Goal: Communication & Community: Answer question/provide support

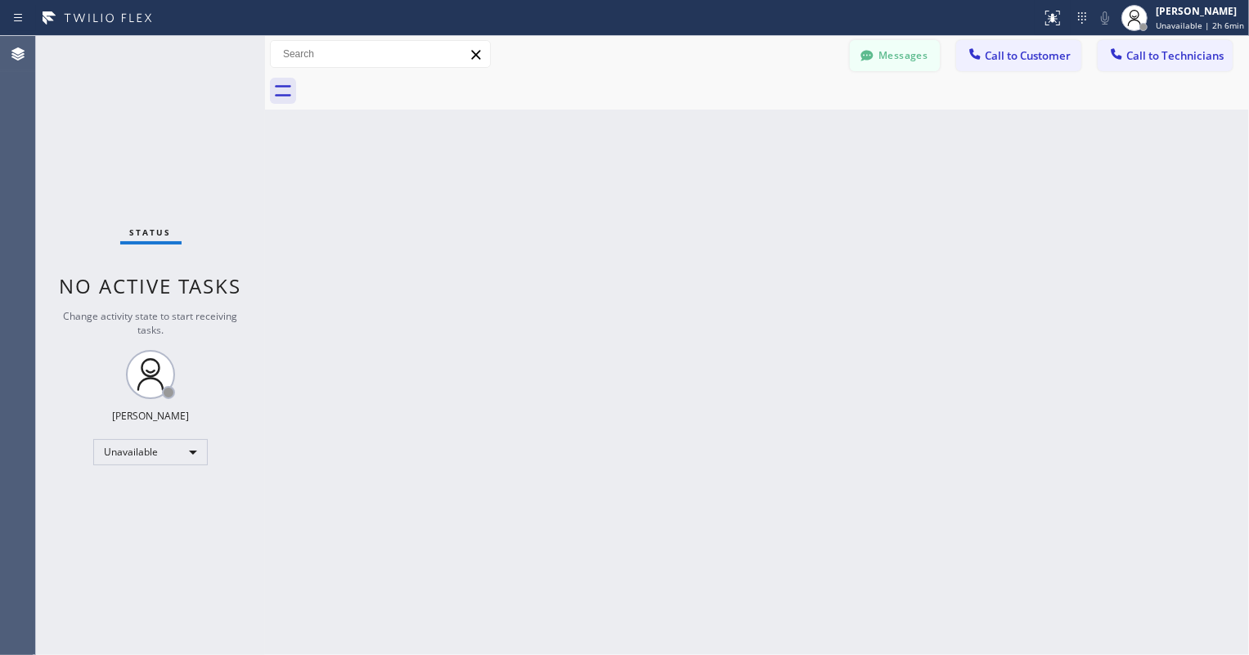
click at [897, 60] on button "Messages" at bounding box center [895, 55] width 90 height 31
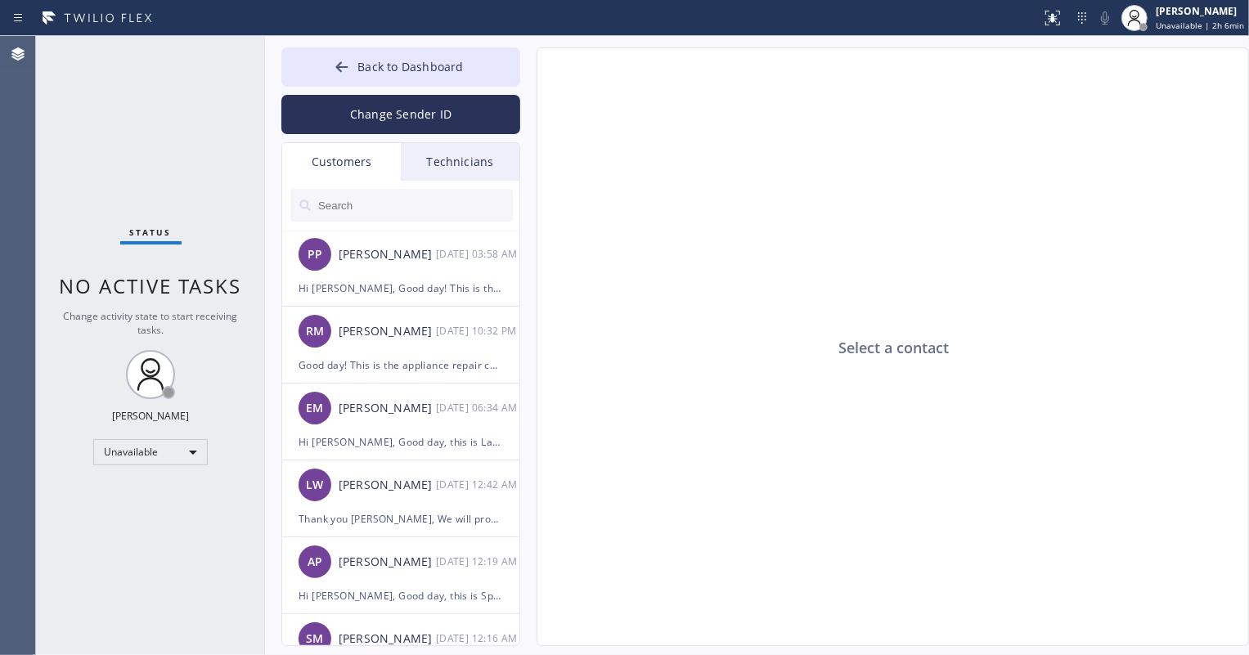
click at [393, 204] on input "text" at bounding box center [415, 205] width 196 height 33
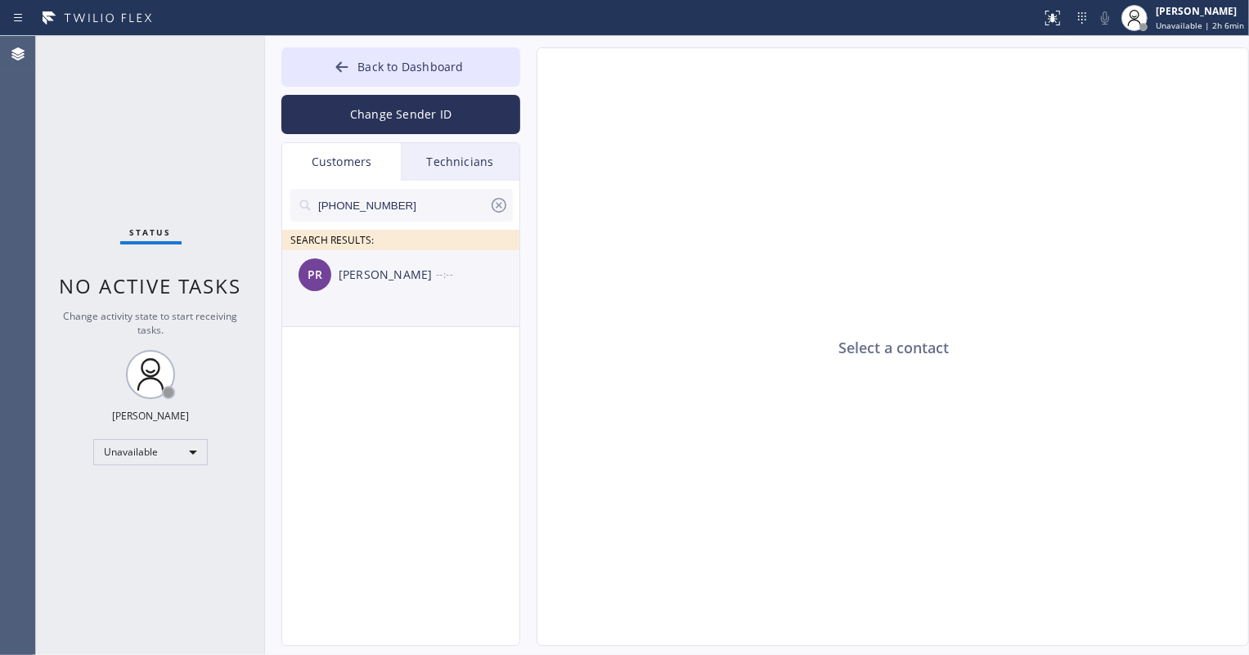
click at [417, 280] on div "[PERSON_NAME]" at bounding box center [387, 275] width 97 height 19
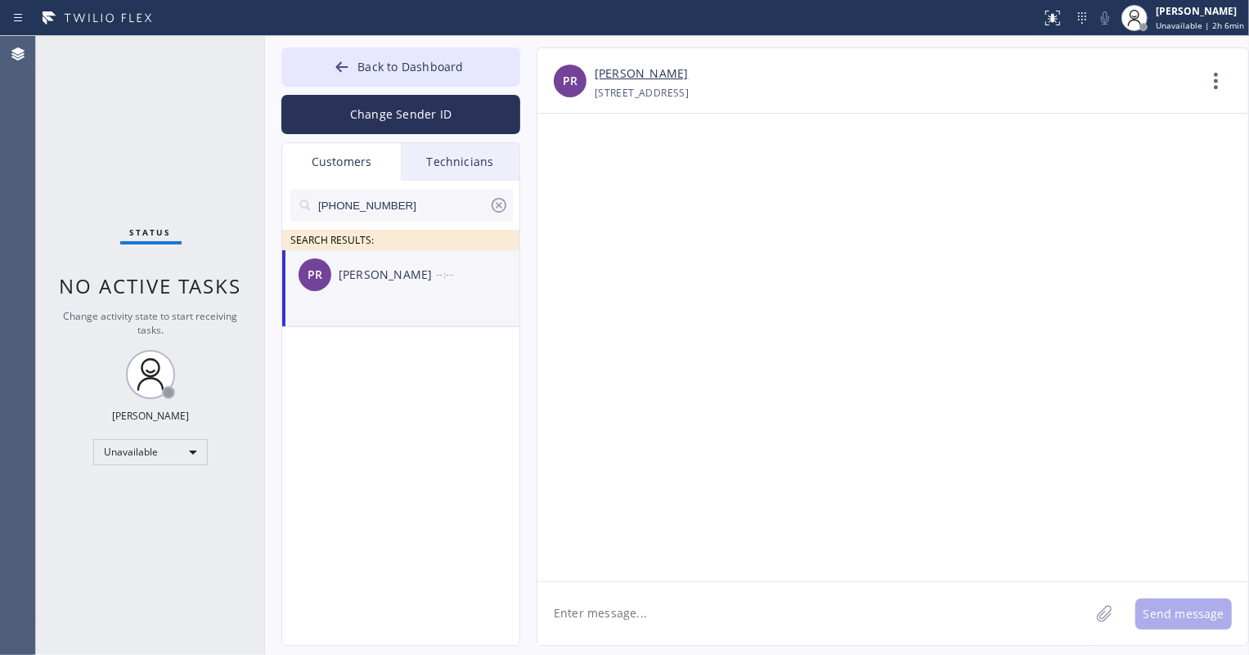
click at [622, 608] on textarea at bounding box center [813, 613] width 552 height 63
click at [645, 608] on textarea "Hi [PERSON_NAME]" at bounding box center [828, 613] width 582 height 63
paste textarea "Good day! This is the appliance repair company you recently contacted. Unfortun…"
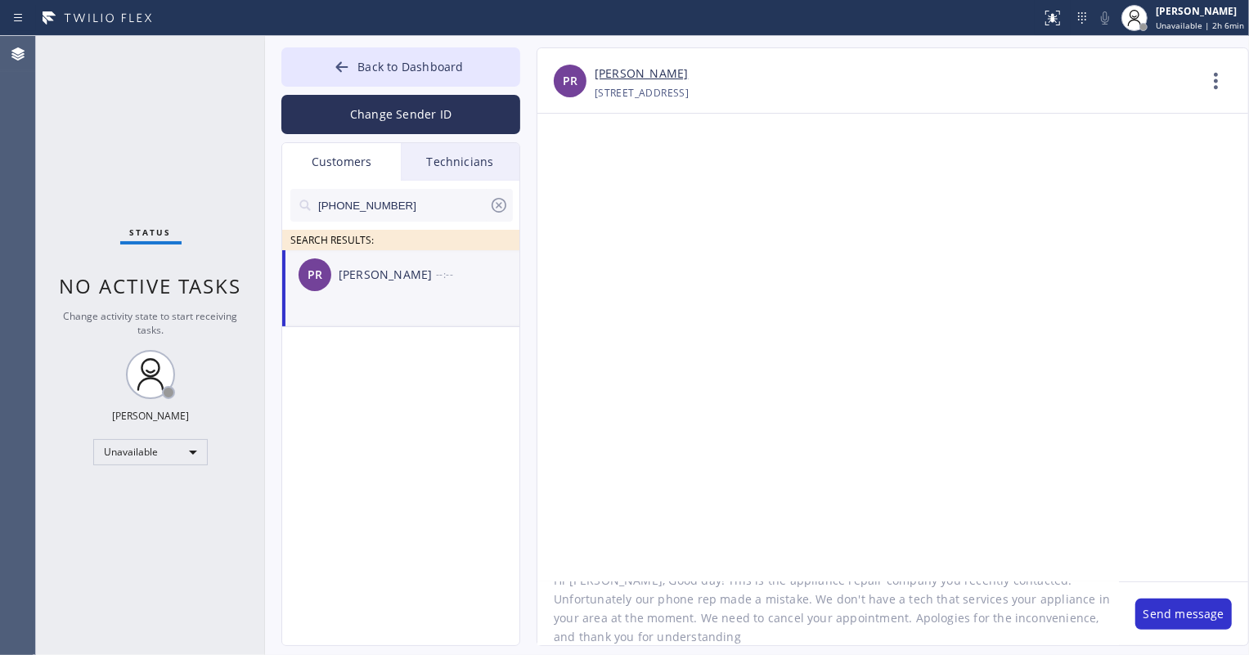
scroll to position [34, 0]
type textarea "Hi [PERSON_NAME], Good day! This is the appliance repair company you recently c…"
click at [1161, 615] on button "Send message" at bounding box center [1183, 614] width 97 height 31
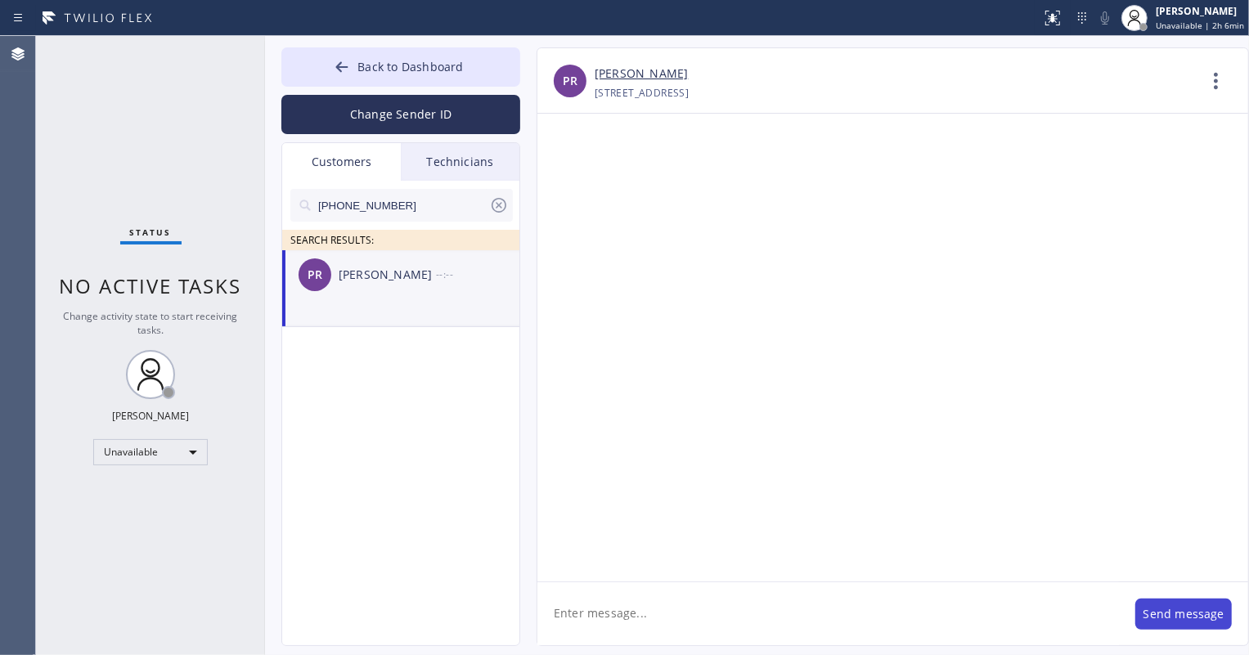
scroll to position [0, 0]
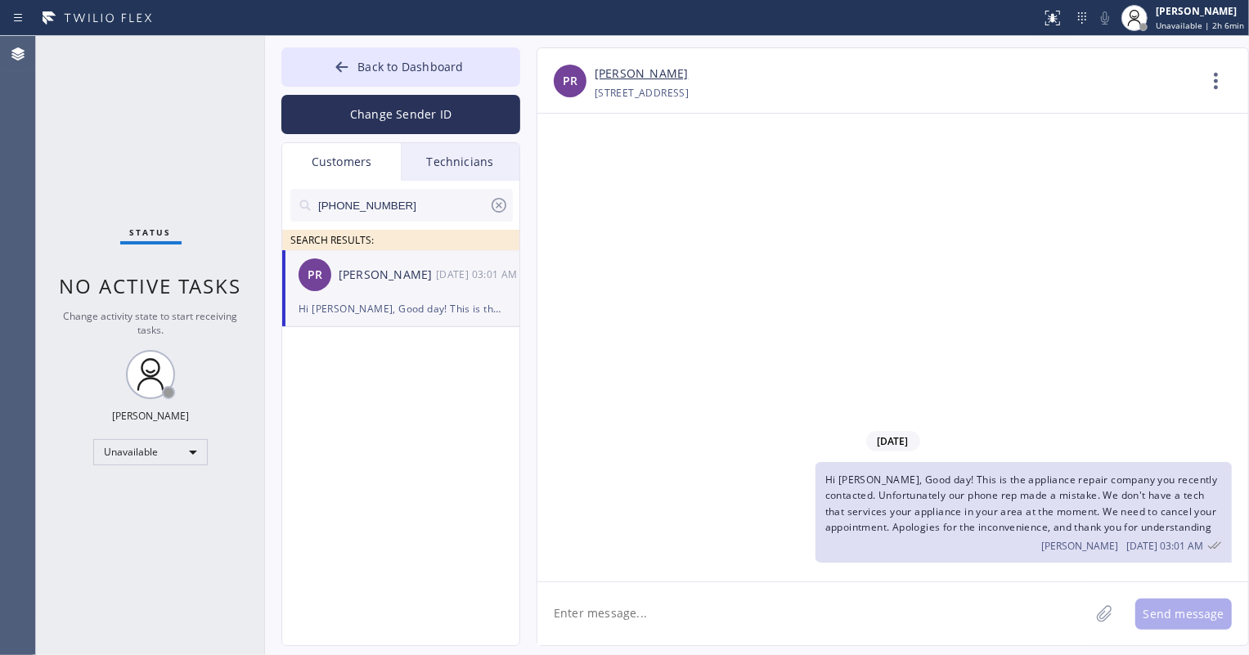
click at [622, 75] on link "[PERSON_NAME]" at bounding box center [641, 74] width 93 height 19
click at [382, 70] on span "Back to Dashboard" at bounding box center [410, 67] width 106 height 16
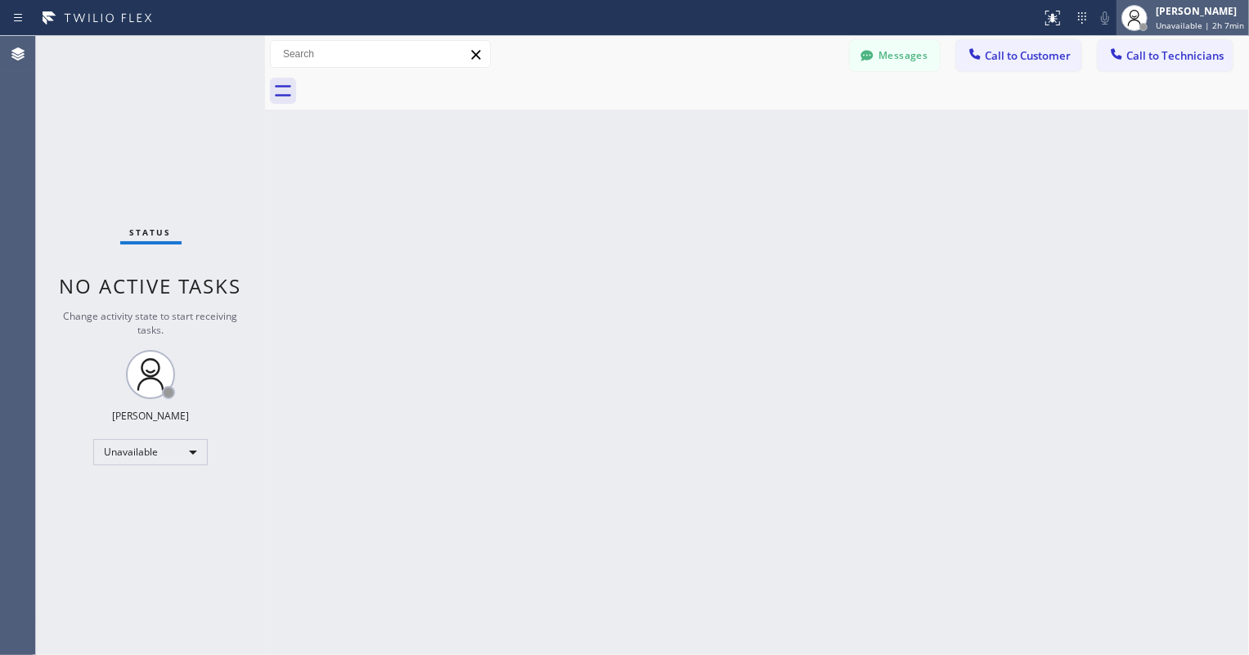
click at [1183, 11] on div "[PERSON_NAME]" at bounding box center [1200, 11] width 88 height 14
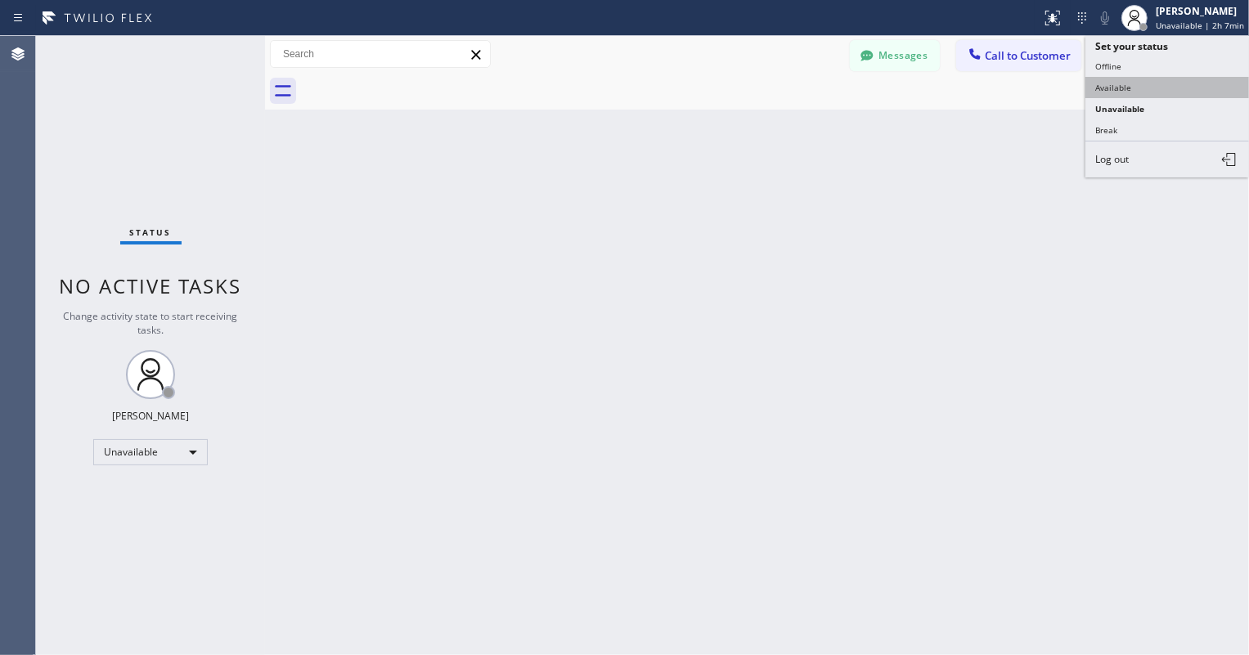
click at [1137, 77] on button "Available" at bounding box center [1167, 87] width 164 height 21
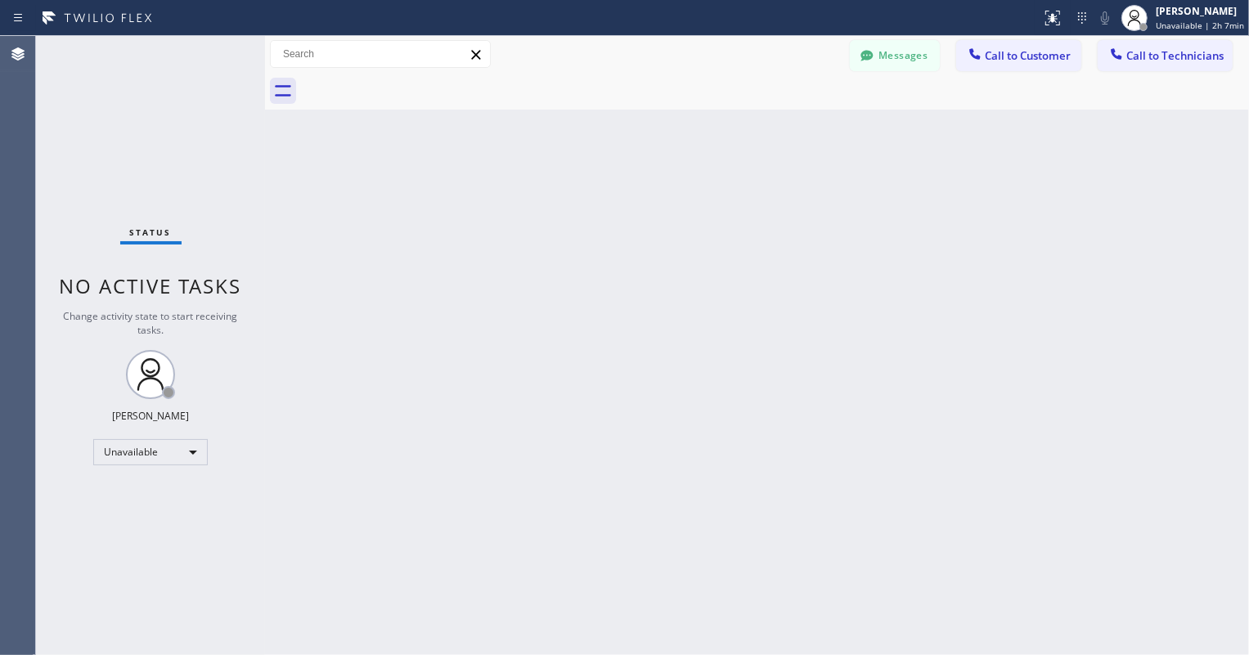
drag, startPoint x: 890, startPoint y: 204, endPoint x: 1219, endPoint y: 187, distance: 329.2
click at [890, 204] on div "Back to Dashboard Change Sender ID Customers Technicians [PHONE_NUMBER] SEARCH …" at bounding box center [757, 345] width 984 height 619
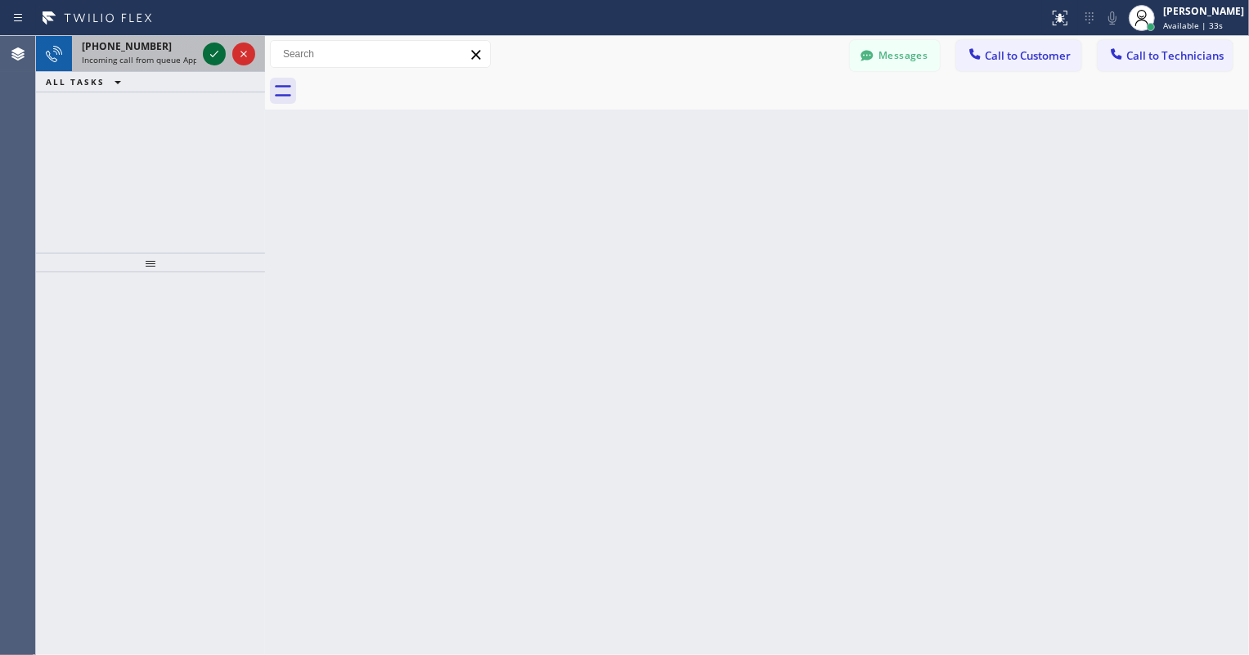
click at [212, 56] on icon at bounding box center [214, 54] width 8 height 7
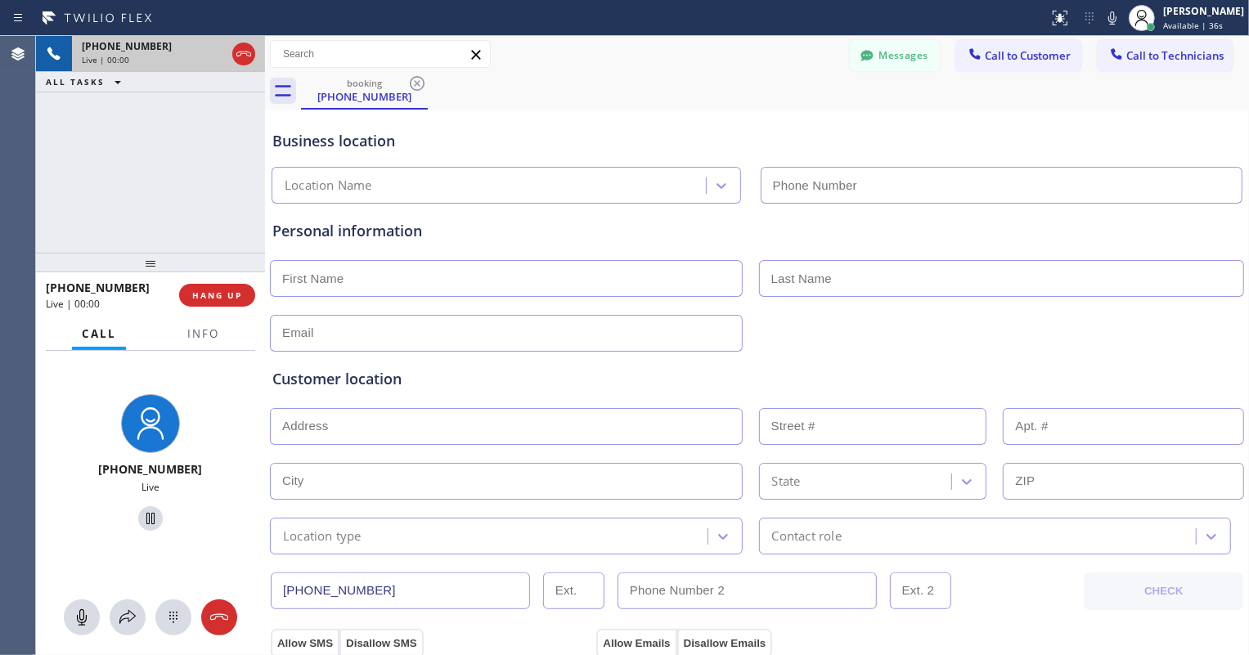
type input "[PHONE_NUMBER]"
click at [242, 299] on button "HANG UP" at bounding box center [217, 295] width 76 height 23
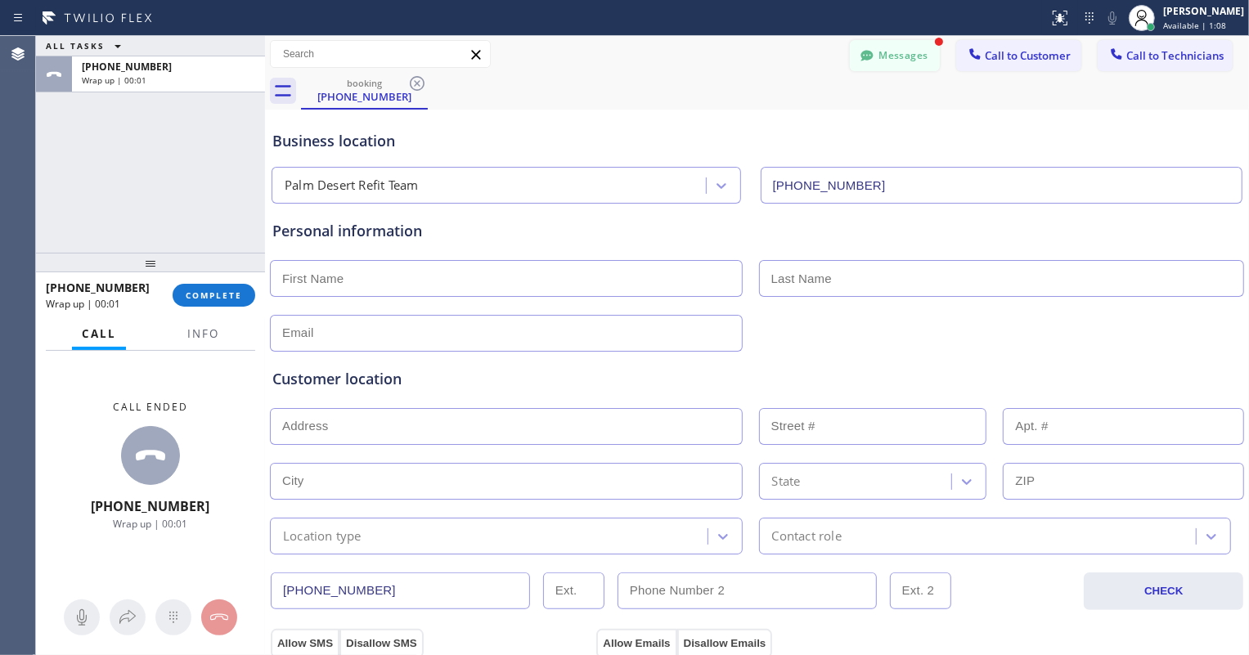
click at [883, 47] on button "Messages" at bounding box center [895, 55] width 90 height 31
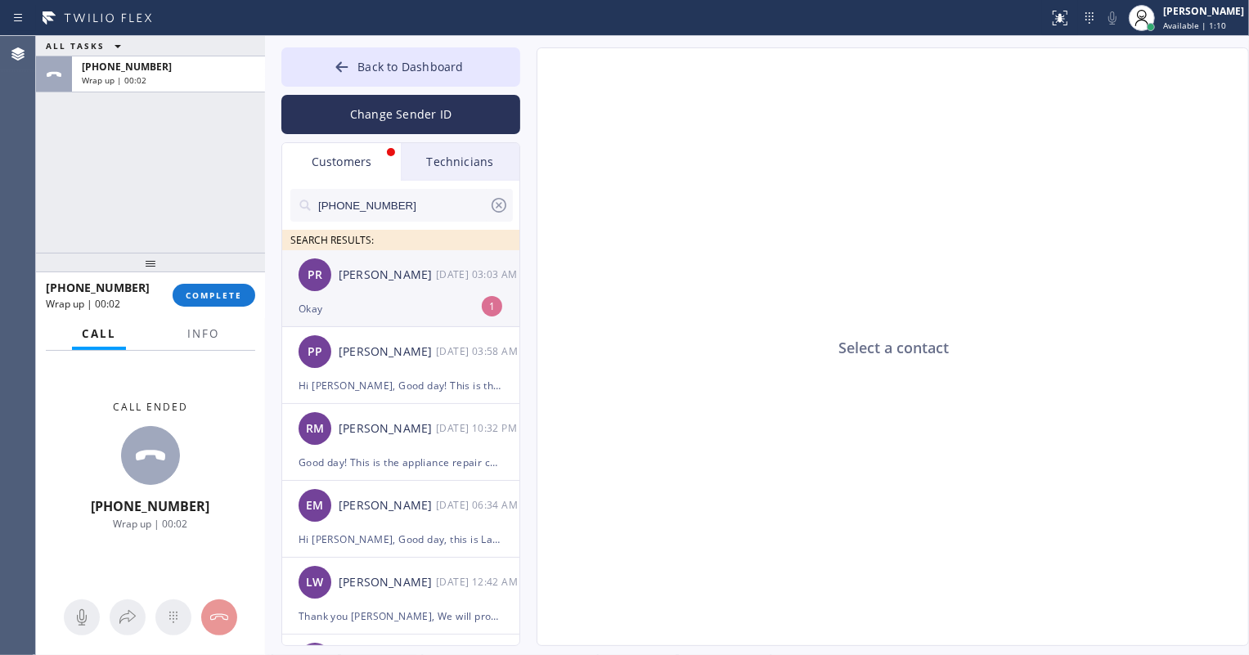
click at [416, 291] on div "PR [PERSON_NAME] [DATE] 03:03 AM" at bounding box center [401, 274] width 239 height 49
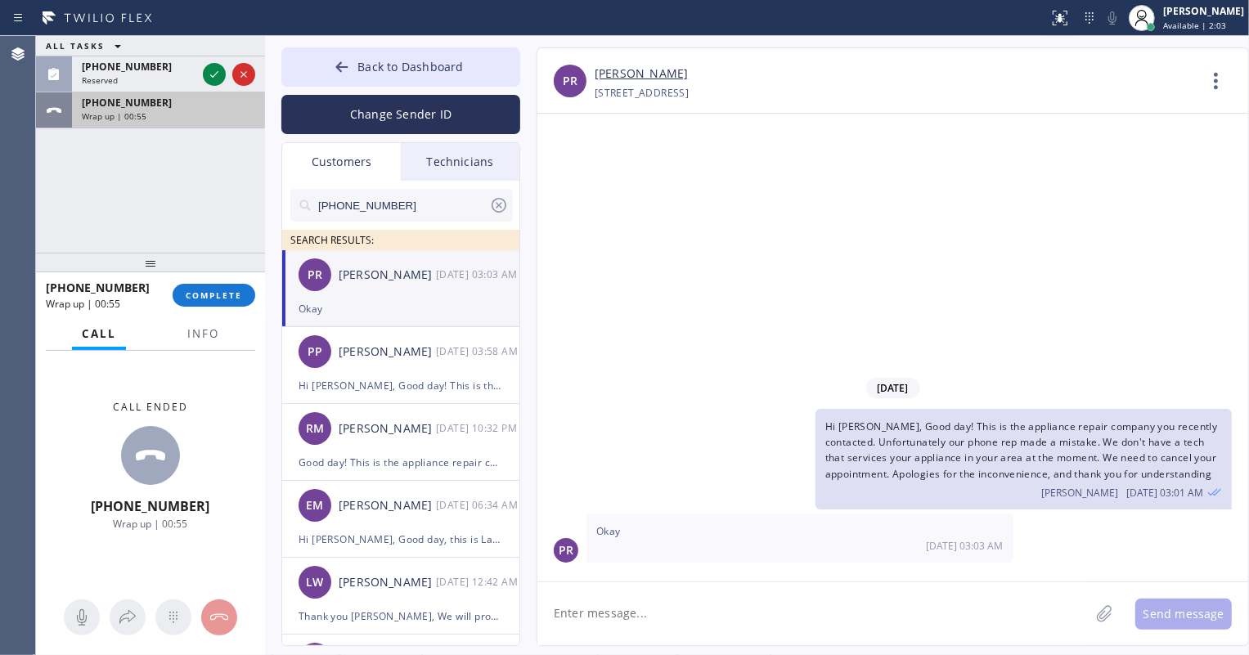
click at [213, 112] on div "Wrap up | 00:55" at bounding box center [168, 115] width 173 height 11
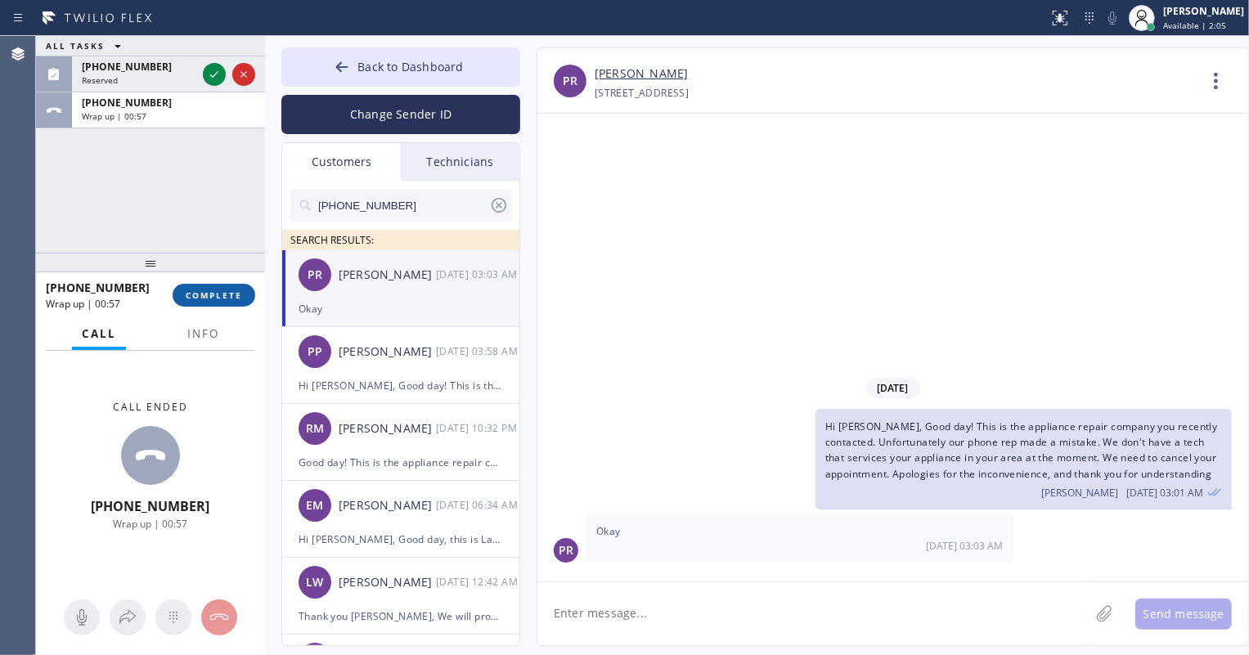
click at [203, 305] on button "COMPLETE" at bounding box center [214, 295] width 83 height 23
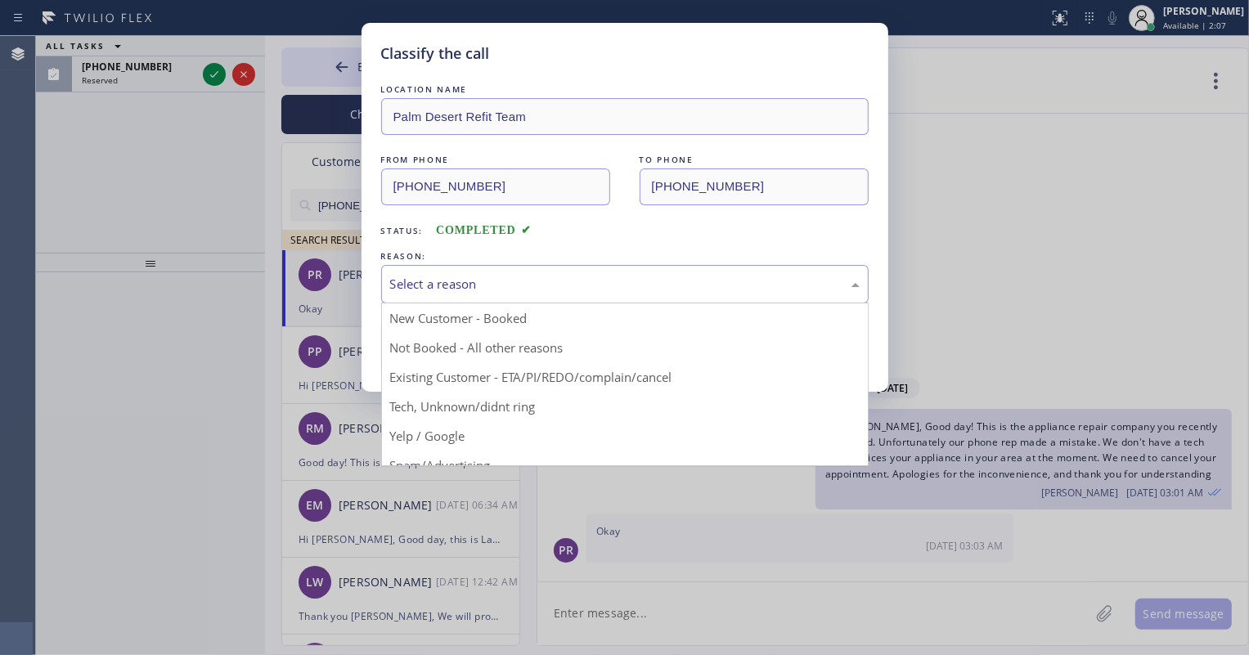
click at [468, 282] on div "Select a reason" at bounding box center [624, 284] width 469 height 19
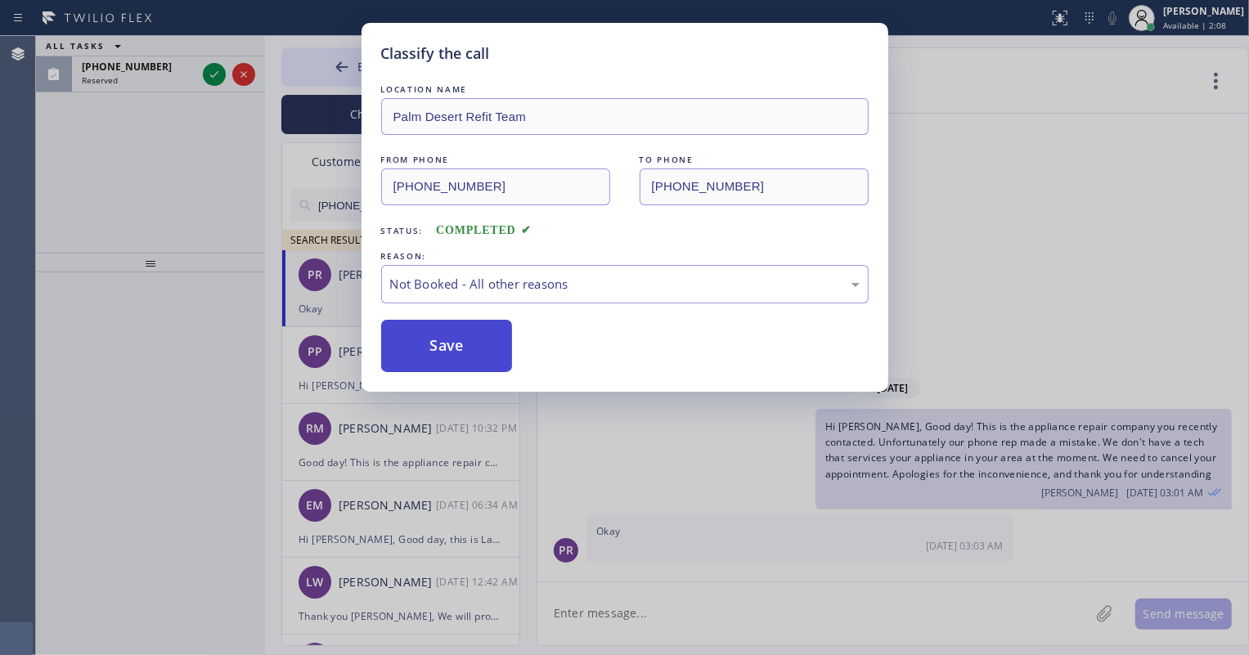
click at [423, 340] on button "Save" at bounding box center [447, 346] width 132 height 52
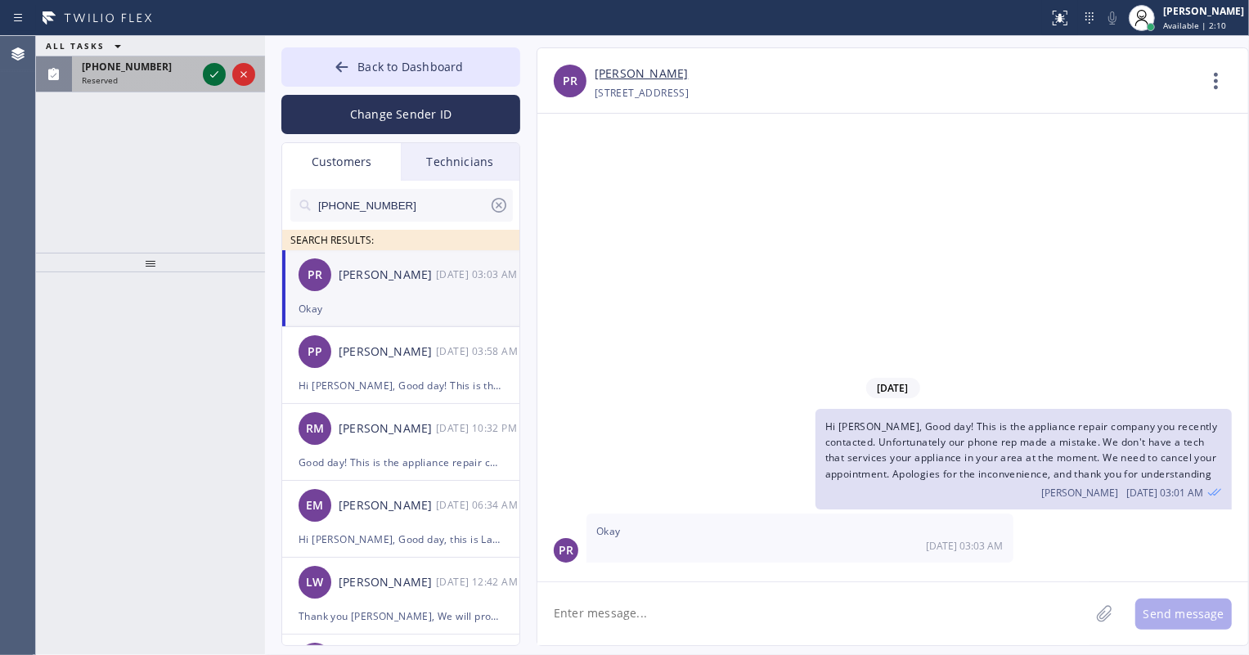
click at [211, 79] on icon at bounding box center [214, 75] width 20 height 20
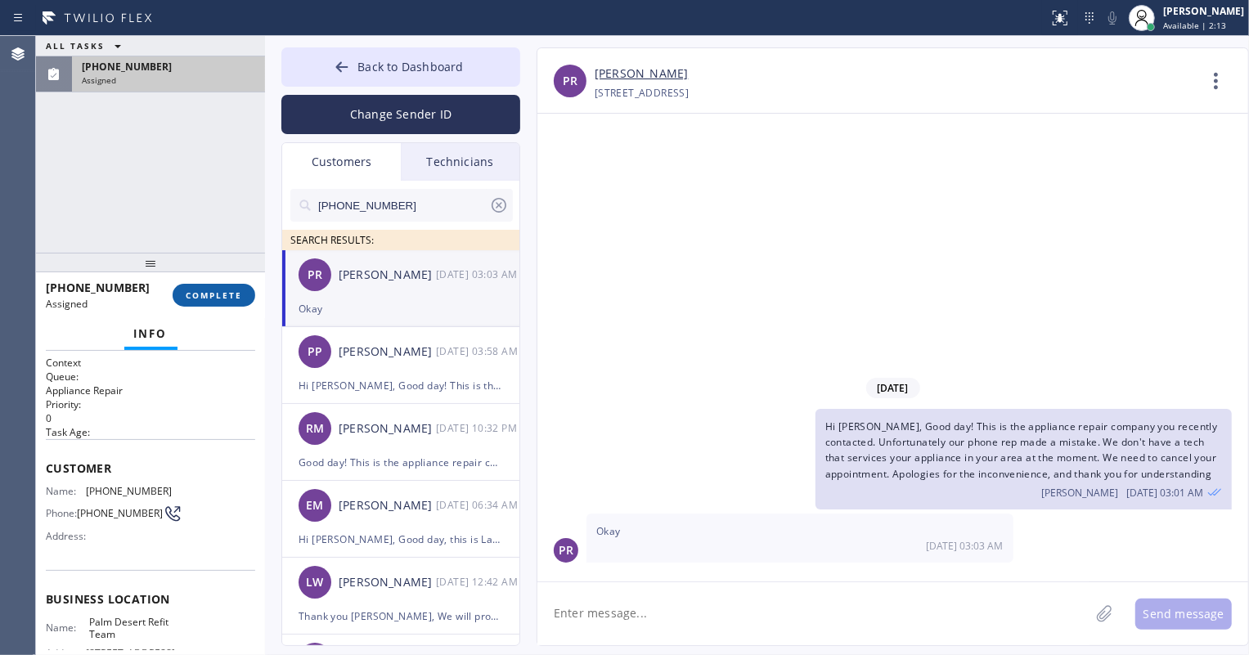
click at [228, 291] on span "COMPLETE" at bounding box center [214, 295] width 56 height 11
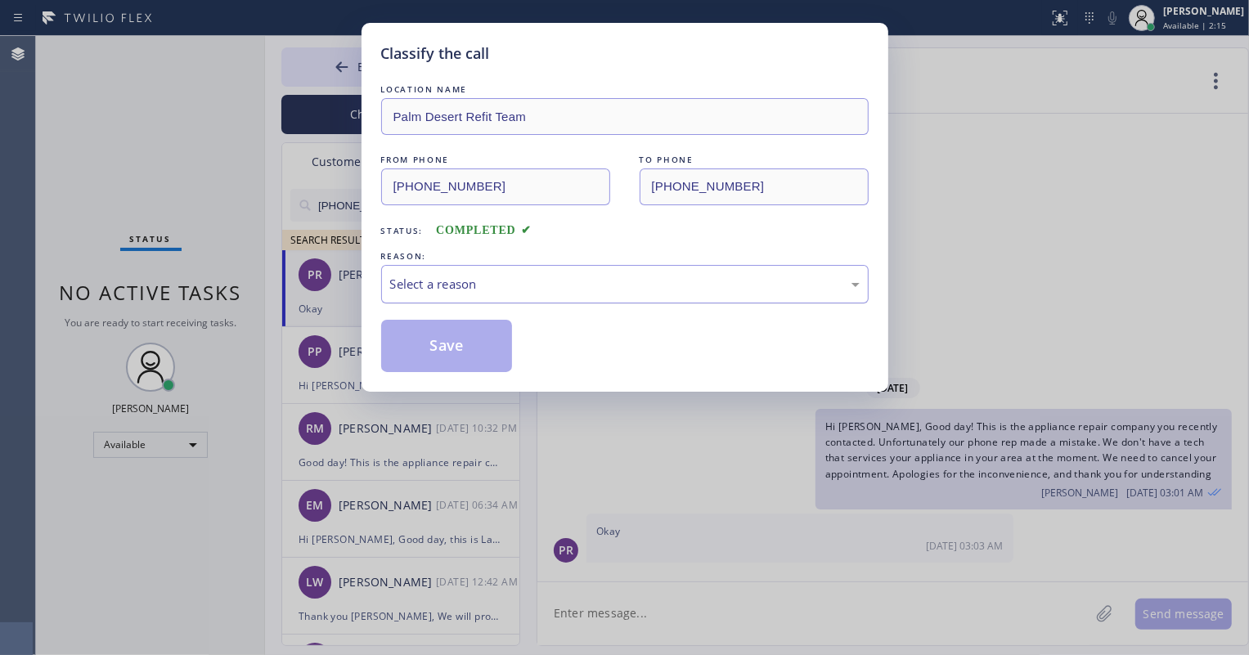
click at [469, 290] on div "Select a reason" at bounding box center [624, 284] width 469 height 19
click at [459, 344] on button "Save" at bounding box center [447, 346] width 132 height 52
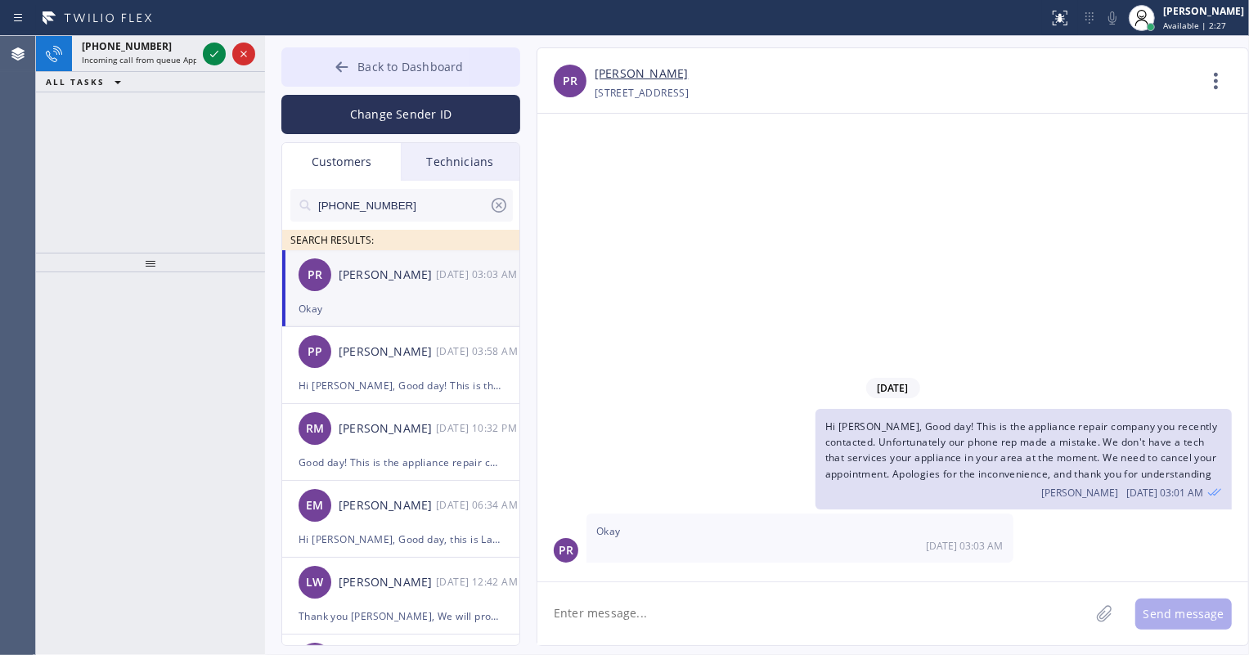
click at [398, 70] on span "Back to Dashboard" at bounding box center [410, 67] width 106 height 16
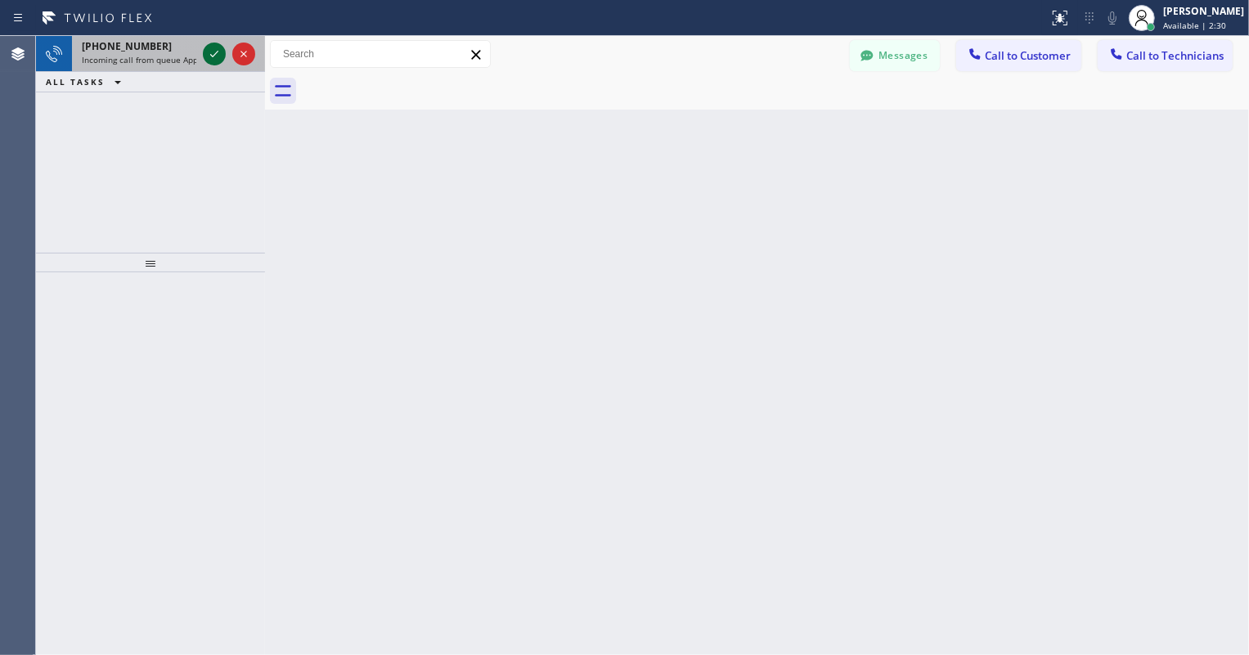
click at [218, 57] on icon at bounding box center [214, 54] width 20 height 20
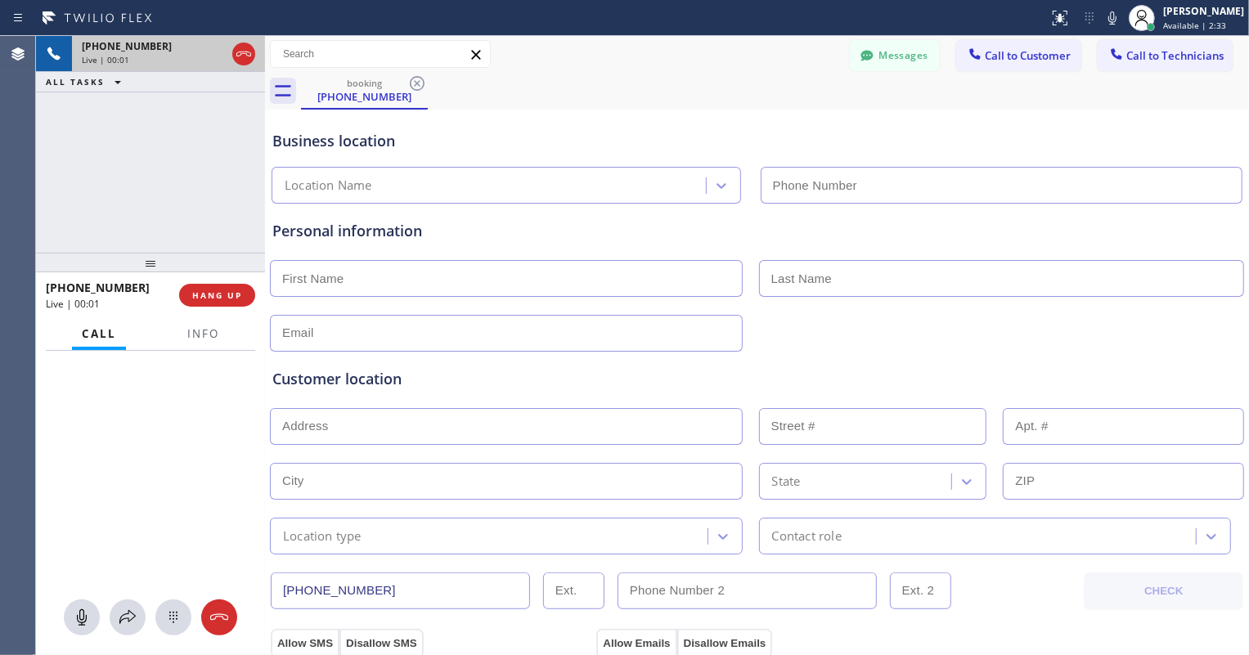
type input "[PHONE_NUMBER]"
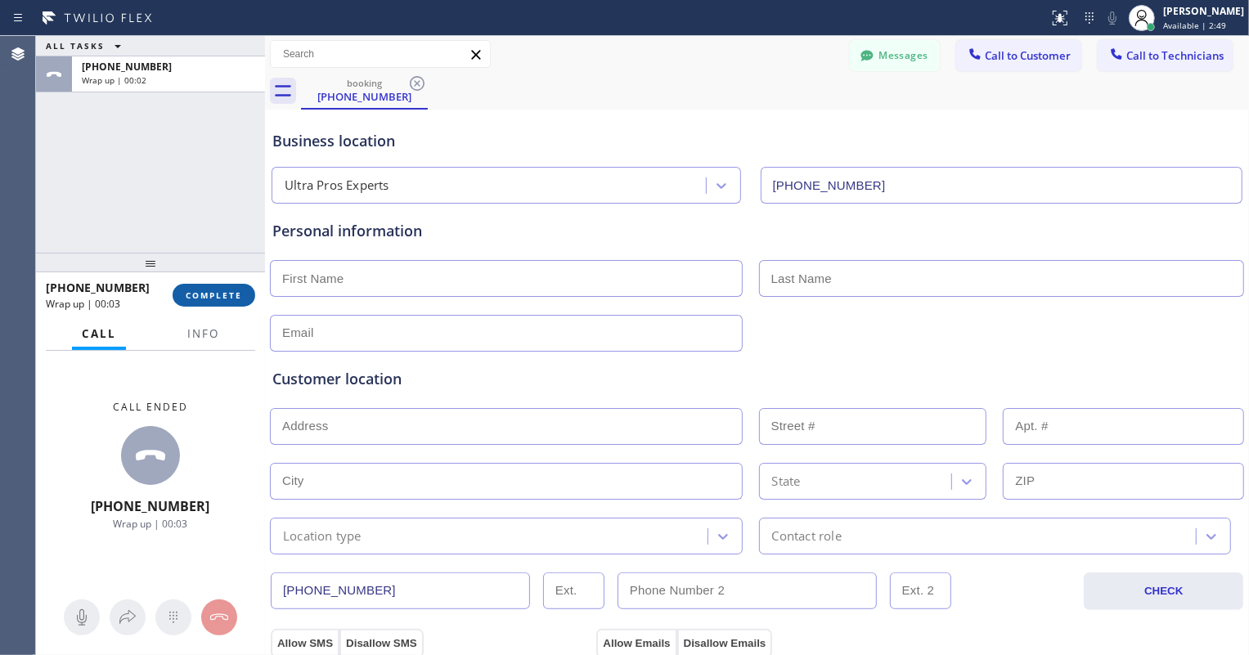
click at [185, 299] on button "COMPLETE" at bounding box center [214, 295] width 83 height 23
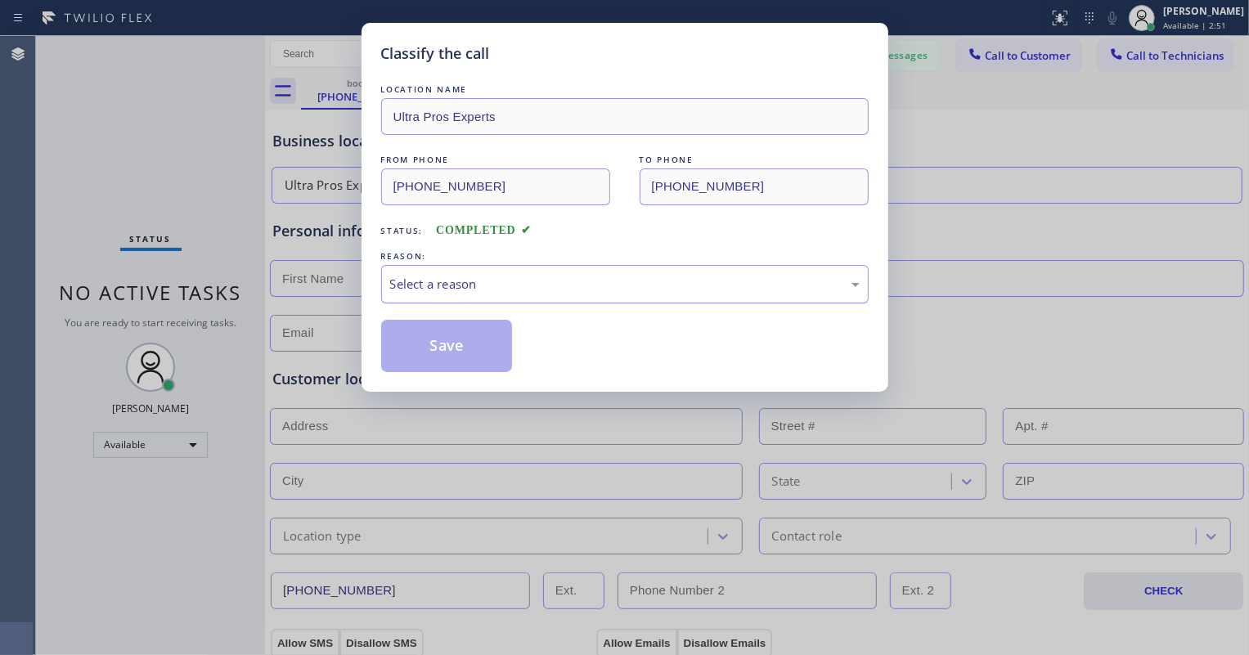
click at [432, 294] on div "Select a reason" at bounding box center [624, 284] width 487 height 38
click at [435, 348] on button "Save" at bounding box center [447, 346] width 132 height 52
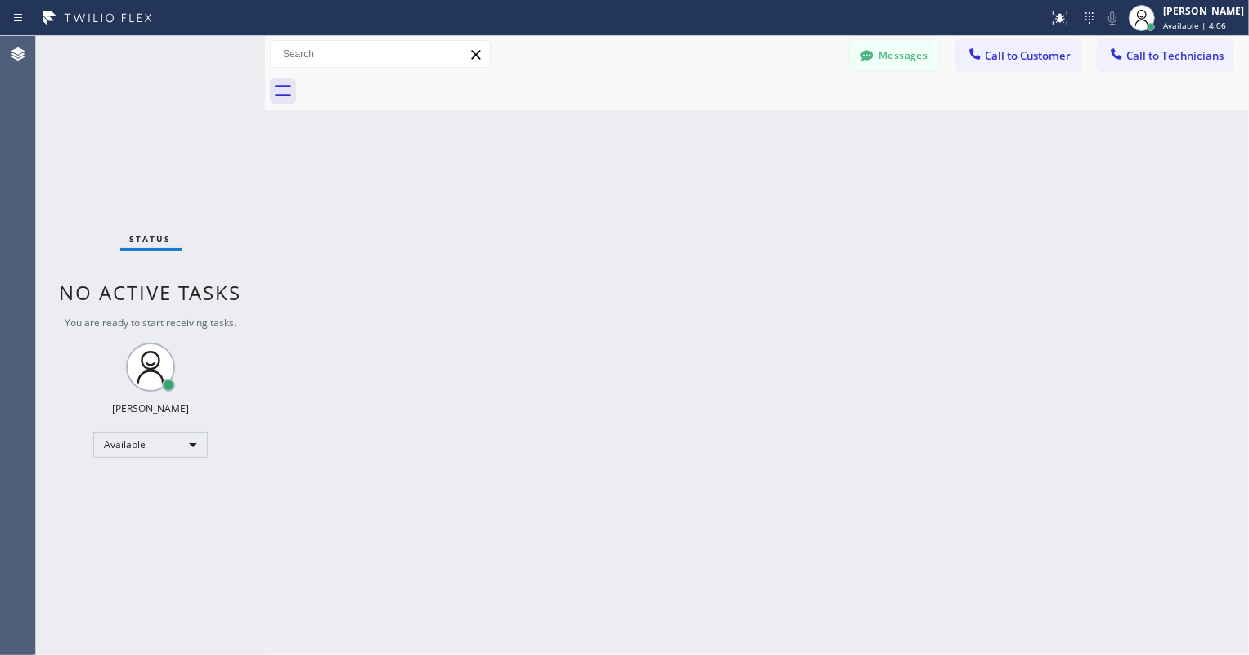
click at [909, 362] on div "Back to Dashboard Change Sender ID Customers Technicians [PHONE_NUMBER] SEARCH …" at bounding box center [757, 345] width 984 height 619
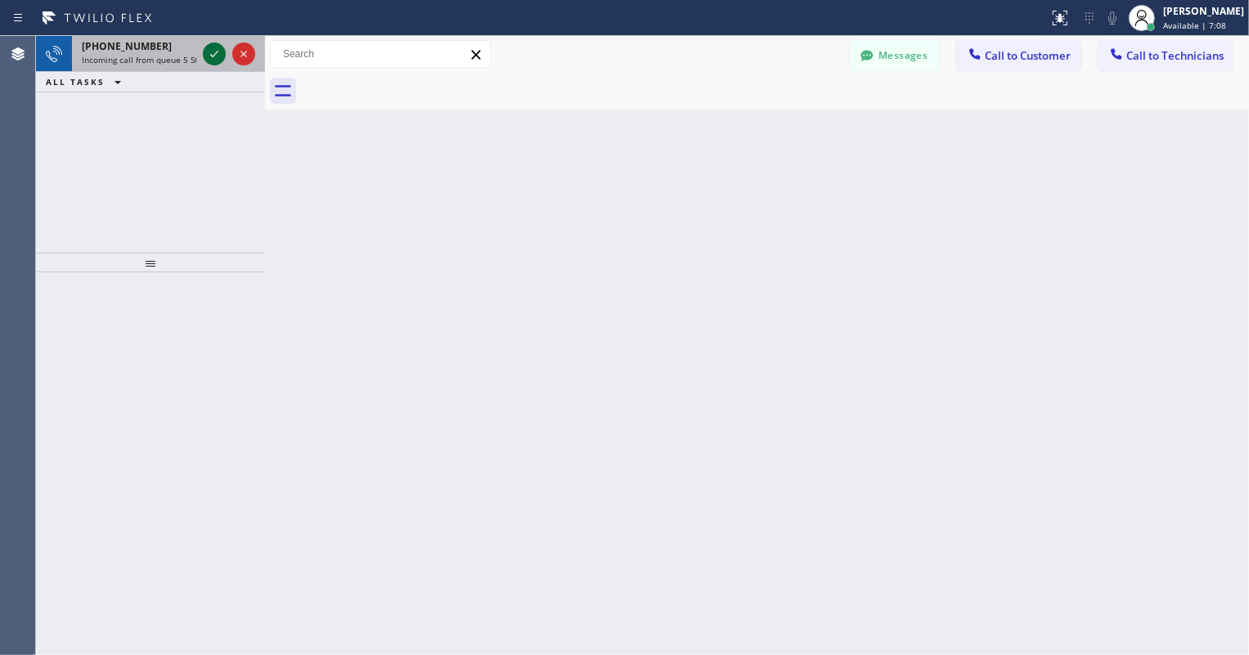
click at [206, 52] on icon at bounding box center [214, 54] width 20 height 20
click at [220, 53] on icon at bounding box center [214, 54] width 20 height 20
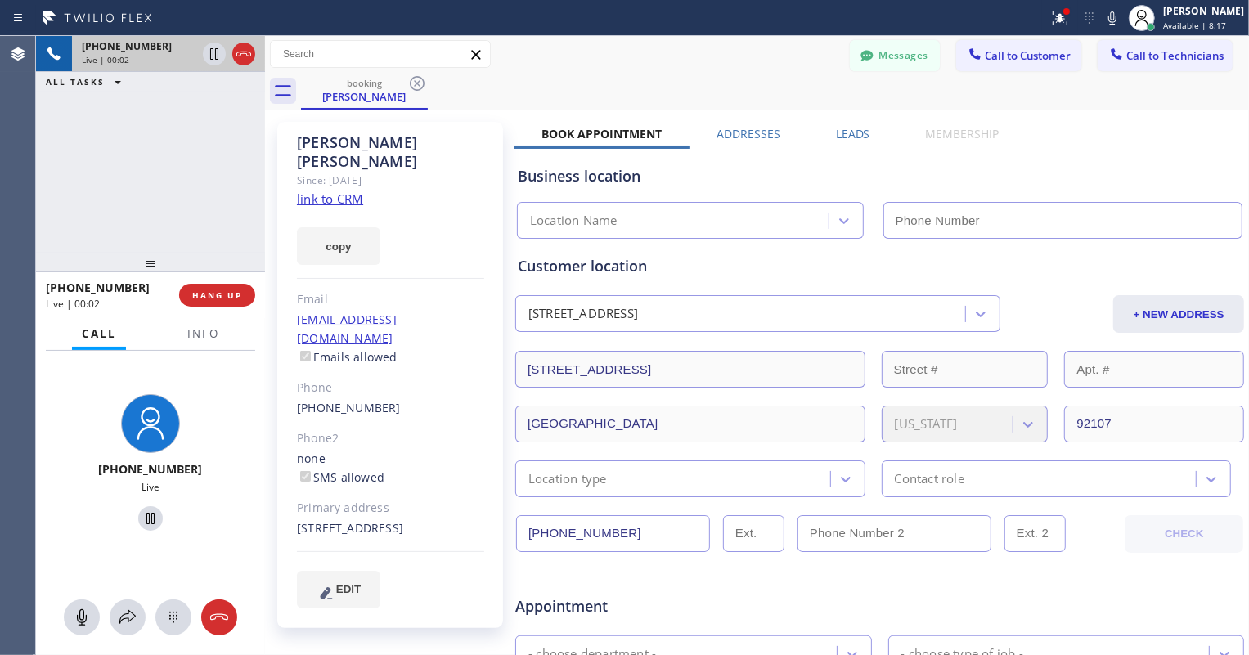
type input "[PHONE_NUMBER]"
click at [326, 191] on link "link to CRM" at bounding box center [330, 199] width 66 height 16
click at [141, 525] on icon at bounding box center [151, 519] width 20 height 20
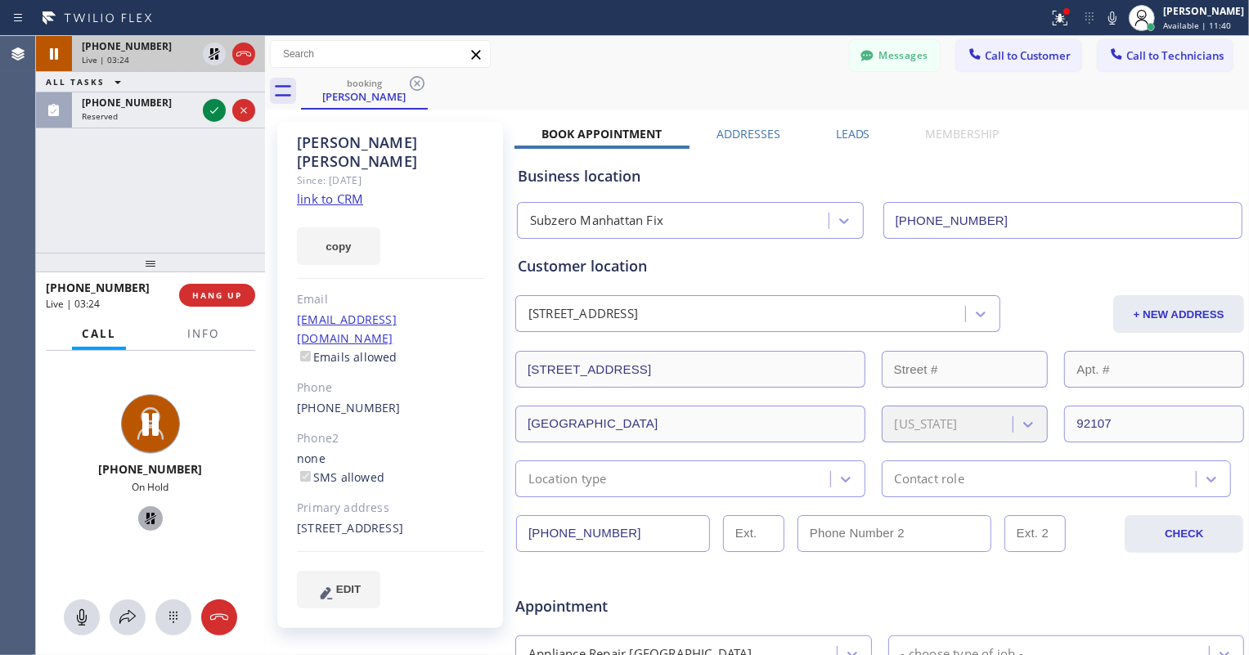
click at [145, 519] on icon at bounding box center [150, 518] width 11 height 11
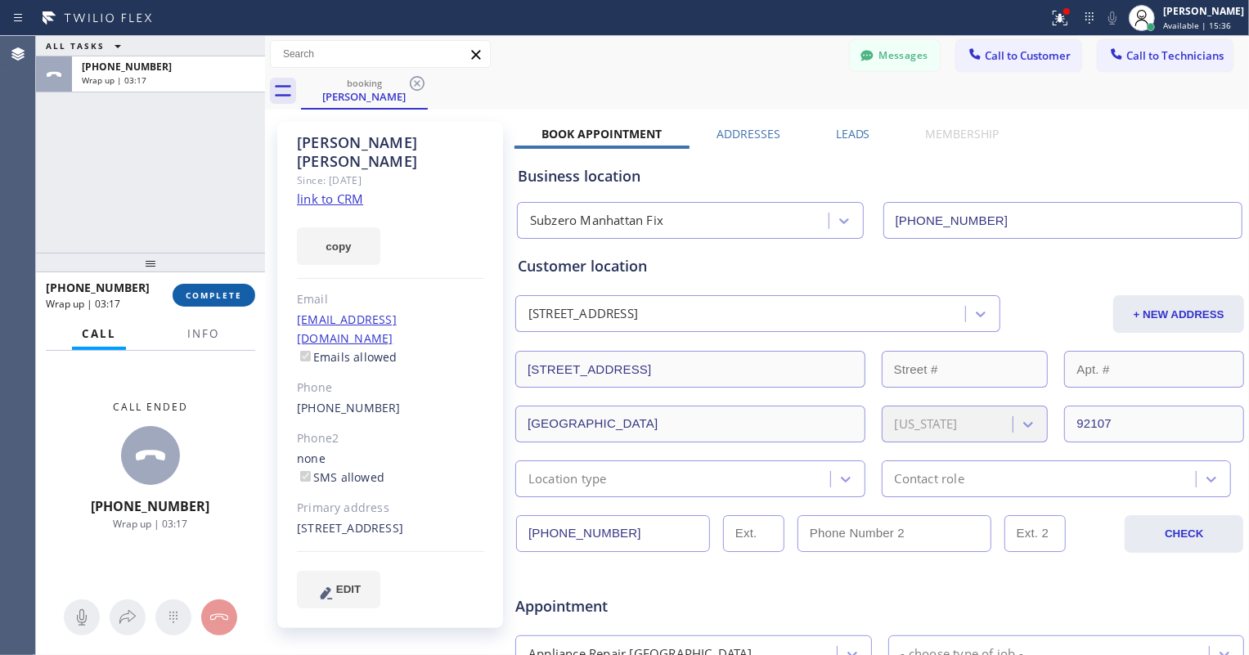
click at [220, 301] on button "COMPLETE" at bounding box center [214, 295] width 83 height 23
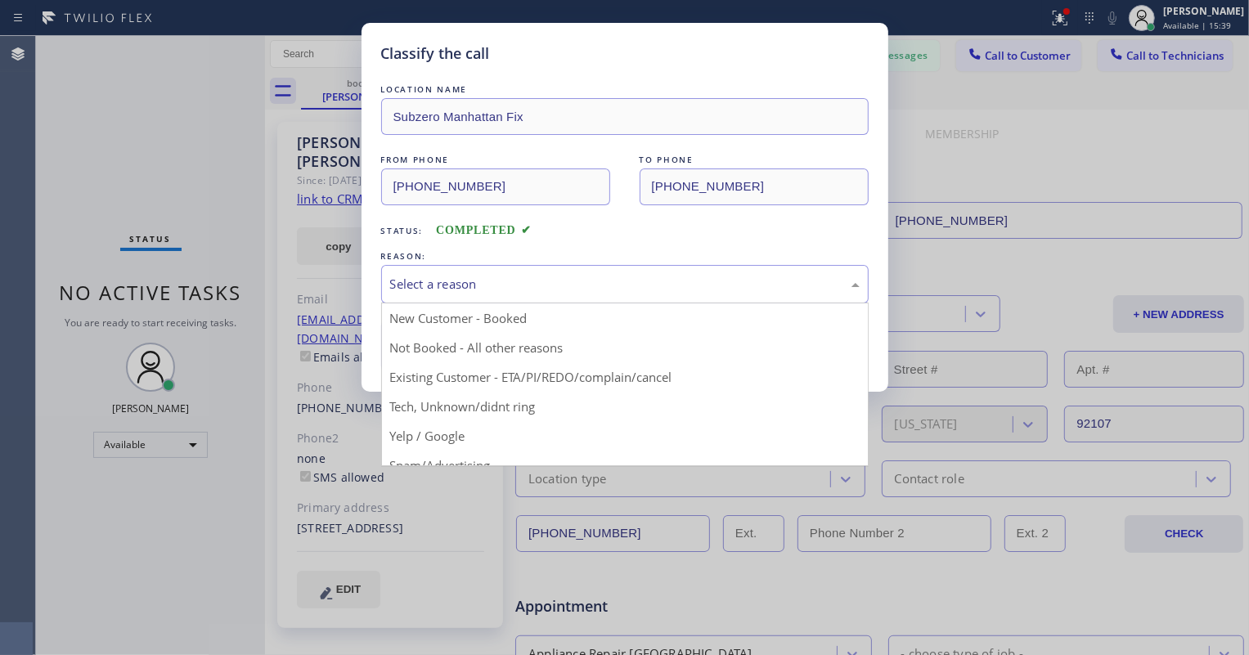
click at [484, 297] on div "Select a reason" at bounding box center [624, 284] width 487 height 38
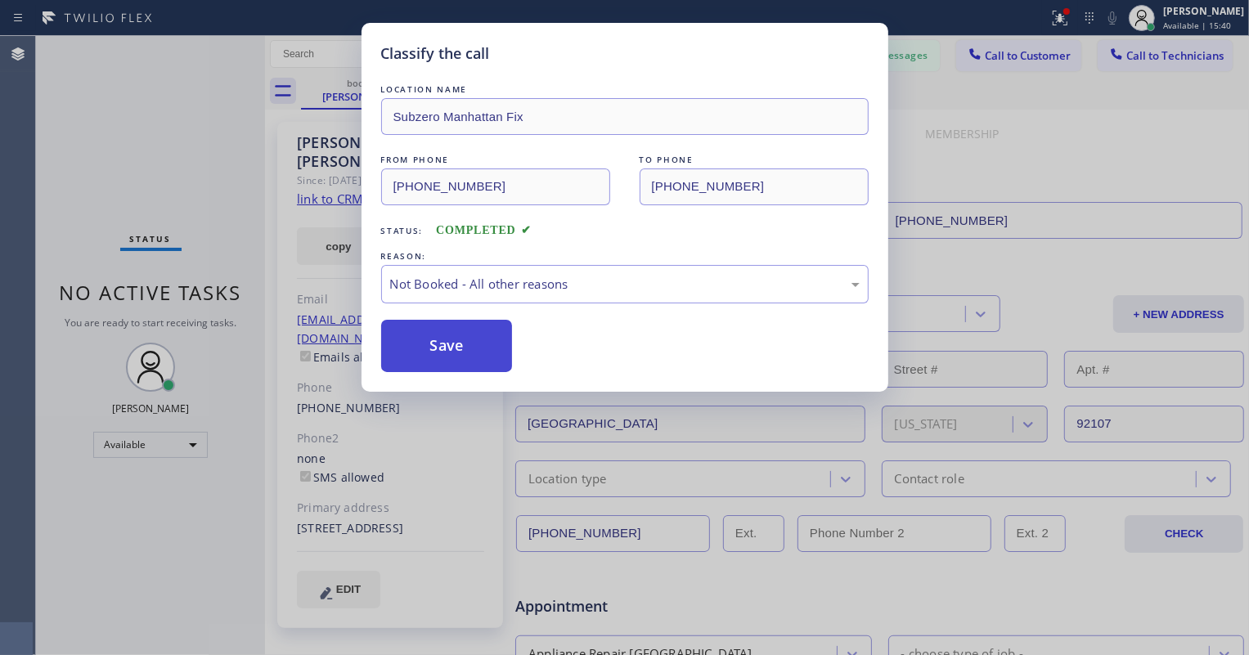
click at [477, 348] on button "Save" at bounding box center [447, 346] width 132 height 52
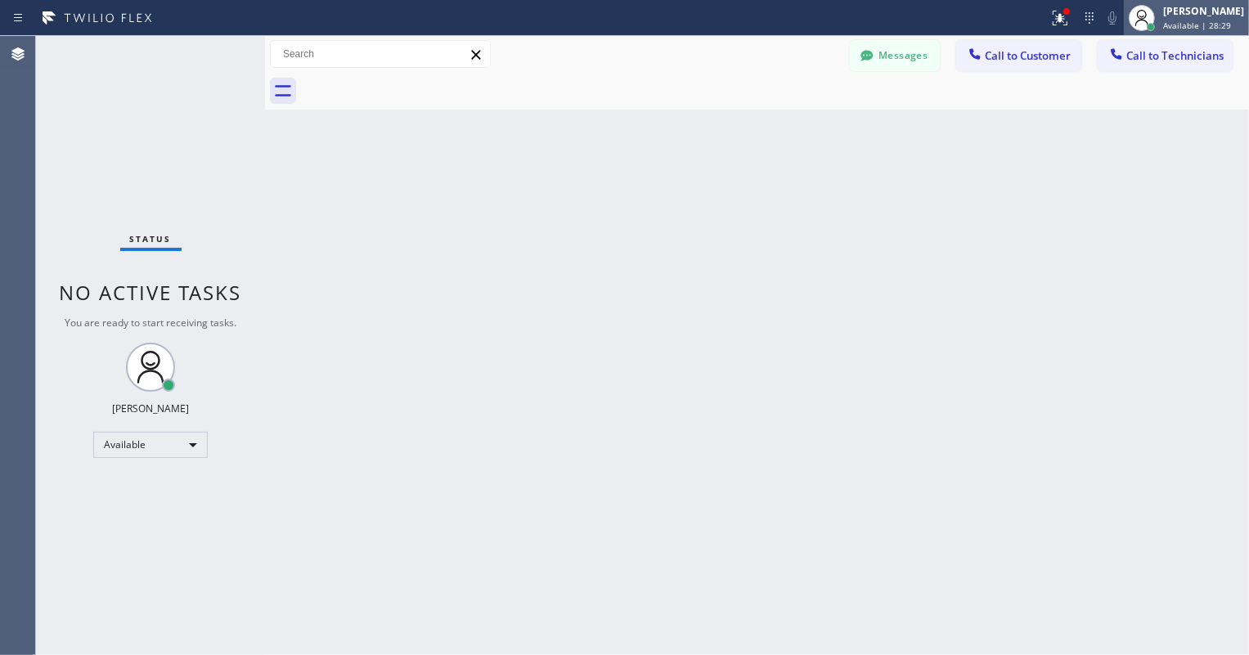
click at [1165, 20] on div "[PERSON_NAME] Available | 28:29" at bounding box center [1204, 17] width 89 height 29
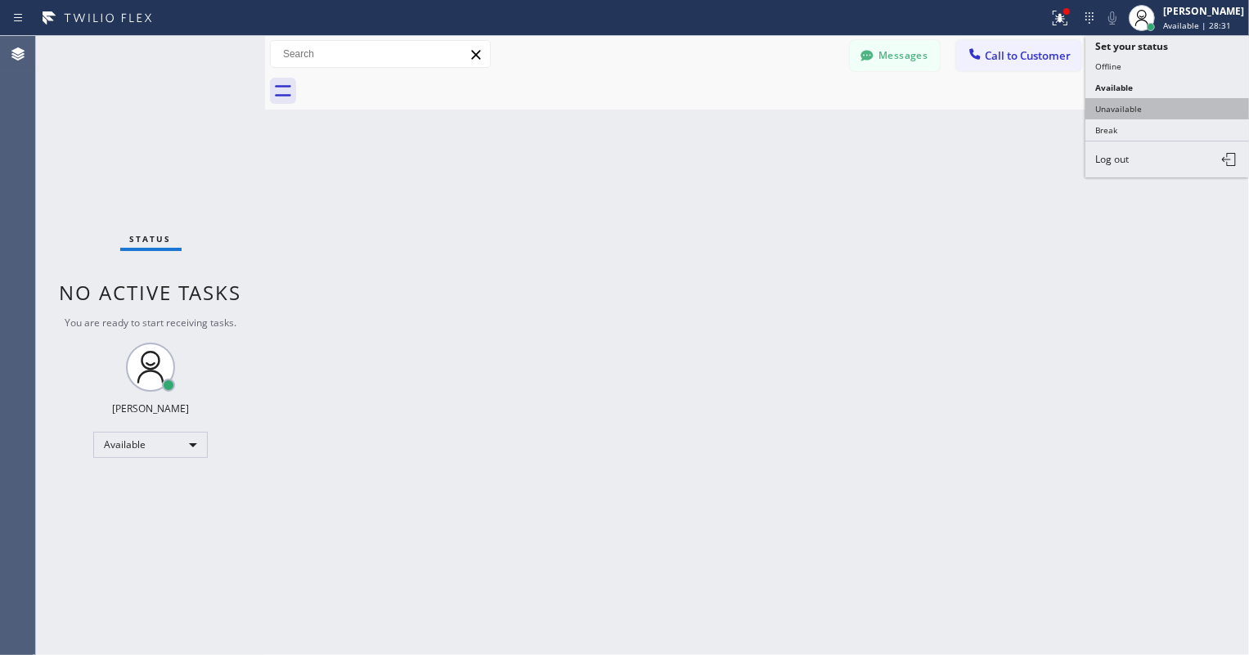
click at [1136, 100] on button "Unavailable" at bounding box center [1167, 108] width 164 height 21
